Goal: Task Accomplishment & Management: Use online tool/utility

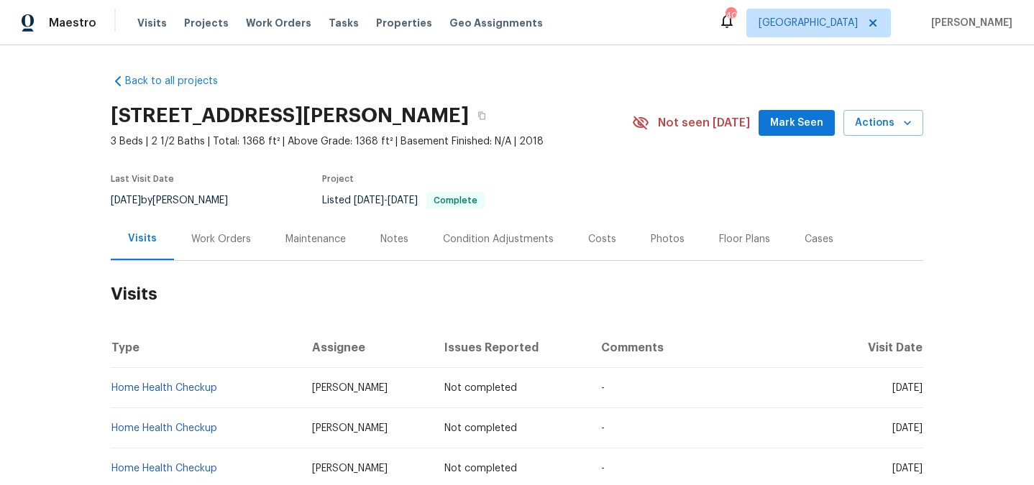
scroll to position [379, 0]
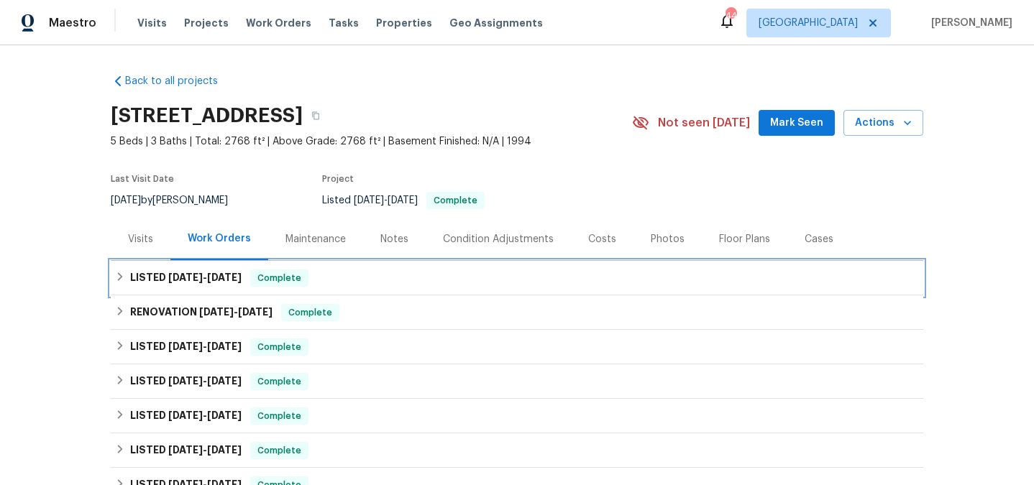
click at [206, 268] on div "LISTED [DATE] - [DATE] Complete" at bounding box center [517, 278] width 812 height 35
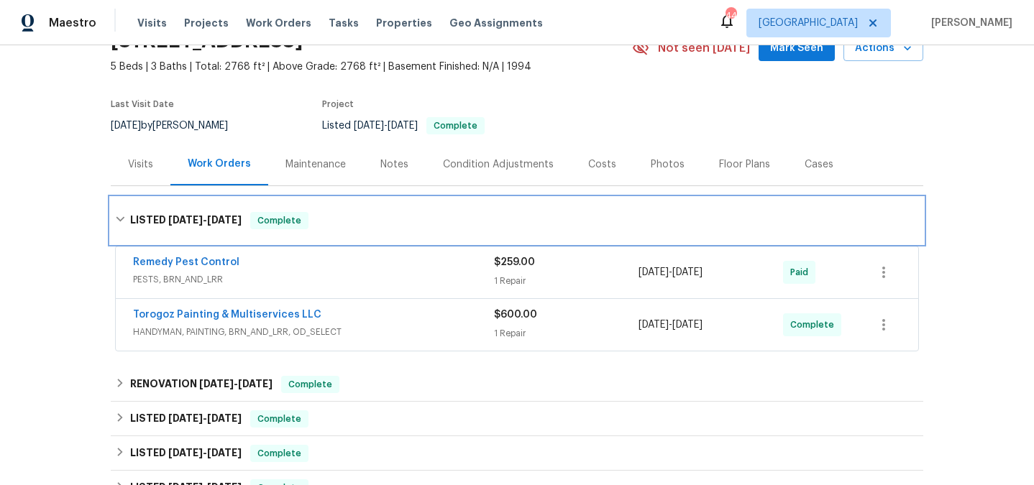
scroll to position [80, 0]
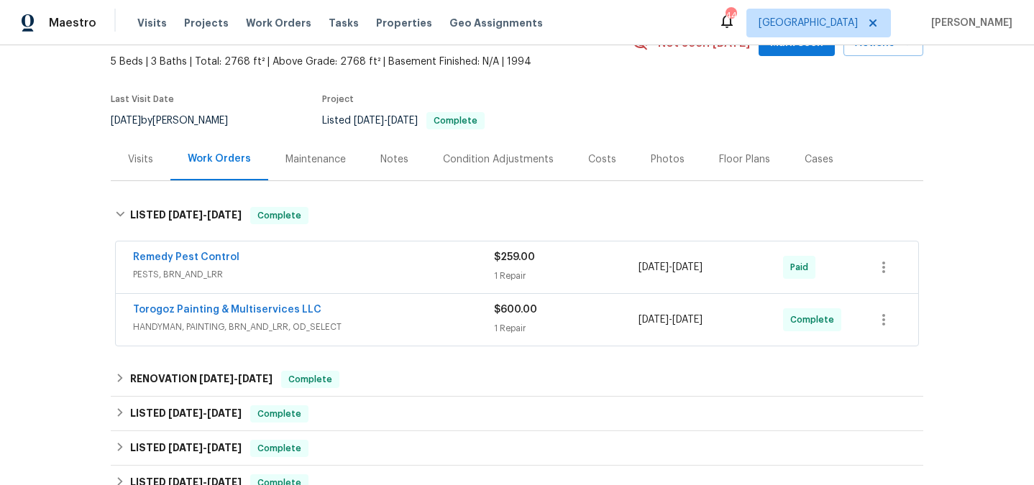
click at [339, 314] on div "Torogoz Painting & Multiservices LLC" at bounding box center [313, 311] width 361 height 17
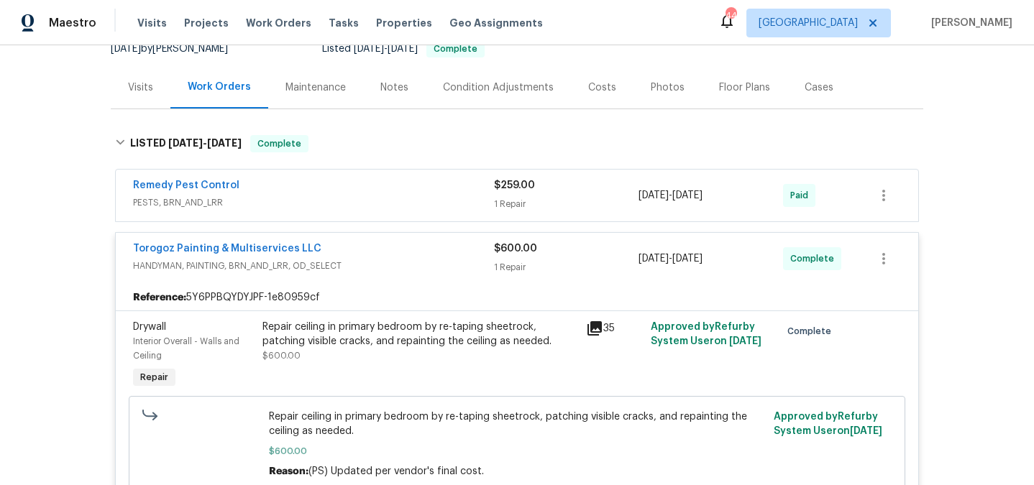
scroll to position [0, 0]
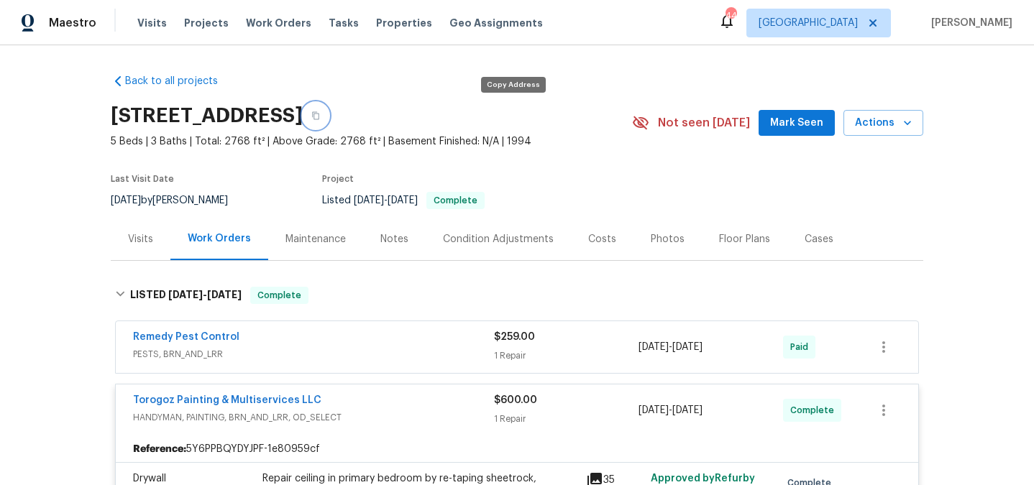
click at [319, 112] on icon "button" at bounding box center [315, 116] width 7 height 8
